Goal: Find specific page/section: Find specific page/section

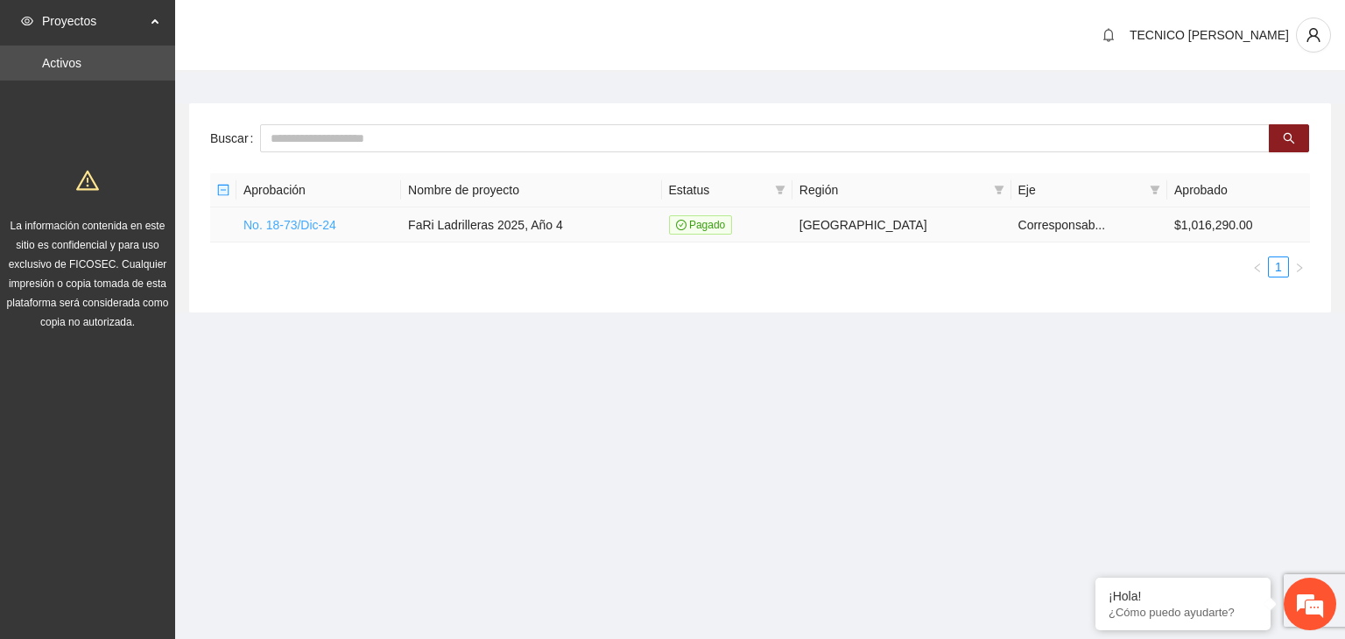
click at [310, 224] on link "No. 18-73/Dic-24" at bounding box center [289, 225] width 93 height 14
click at [479, 398] on section "Proyectos Activos La información contenida en este sitio es confidencial y para…" at bounding box center [672, 319] width 1345 height 639
click at [283, 226] on link "No. 18-73/Dic-24" at bounding box center [289, 225] width 93 height 14
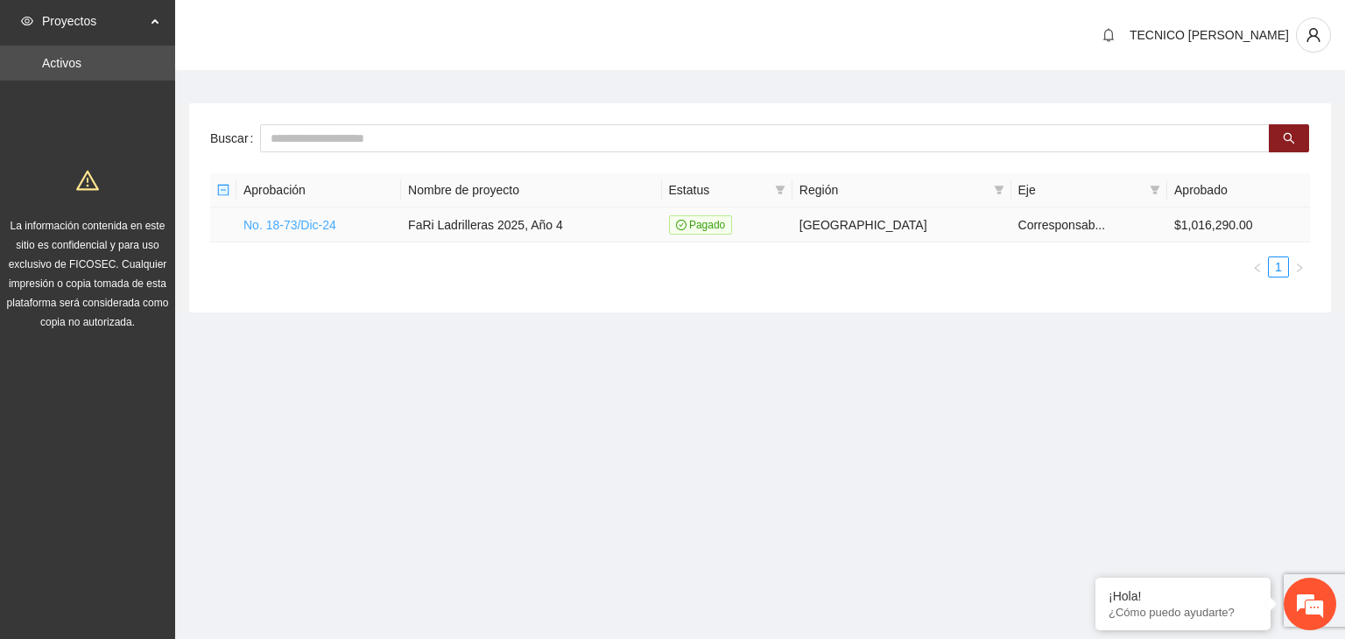
click at [283, 226] on link "No. 18-73/Dic-24" at bounding box center [289, 225] width 93 height 14
